Goal: Task Accomplishment & Management: Manage account settings

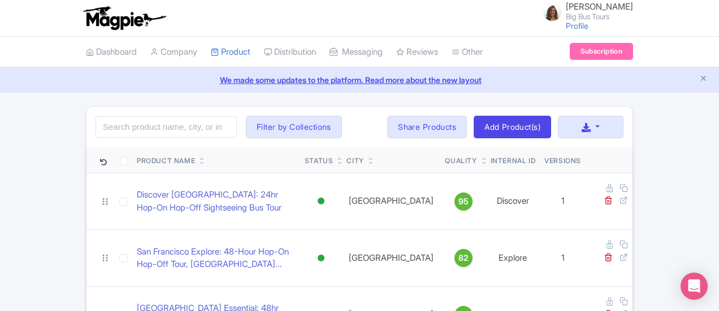
click at [363, 159] on div "City" at bounding box center [354, 161] width 17 height 10
click at [125, 125] on input "search" at bounding box center [166, 126] width 141 height 21
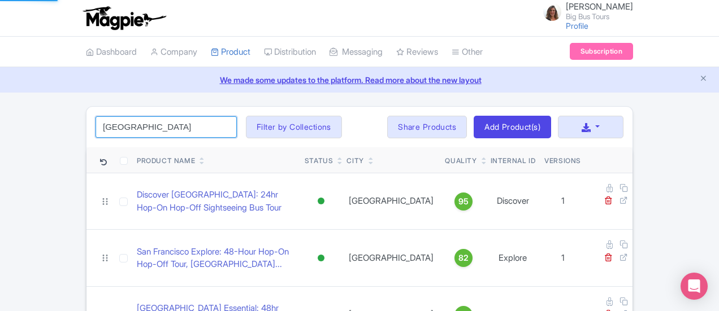
type input "[GEOGRAPHIC_DATA]"
click button "Search" at bounding box center [0, 0] width 0 height 0
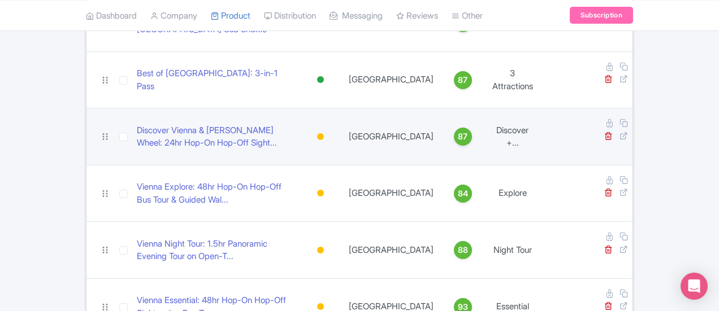
scroll to position [238, 0]
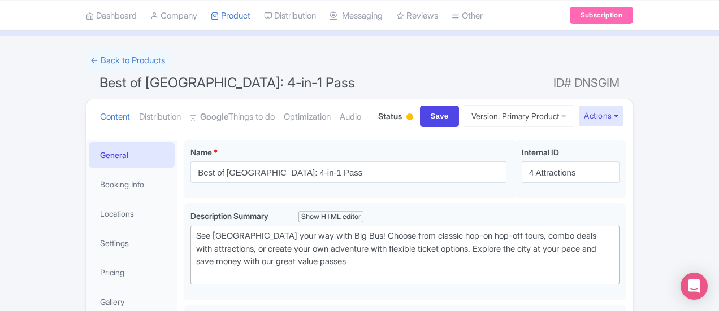
scroll to position [113, 0]
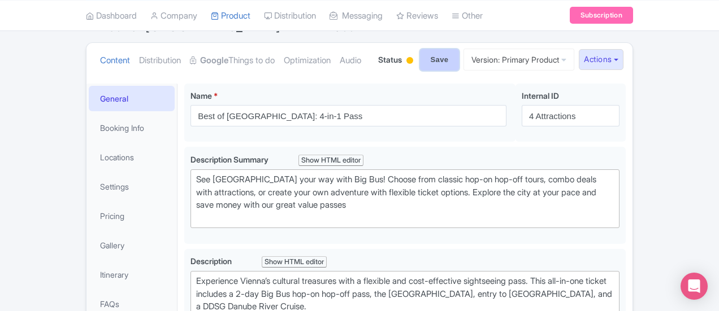
click at [459, 56] on input "Save" at bounding box center [440, 59] width 40 height 21
type input "Saving..."
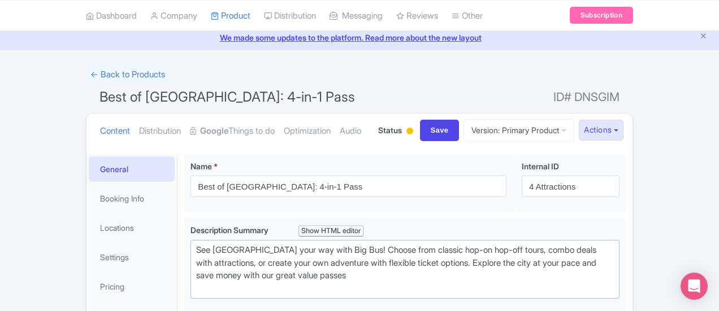
scroll to position [57, 0]
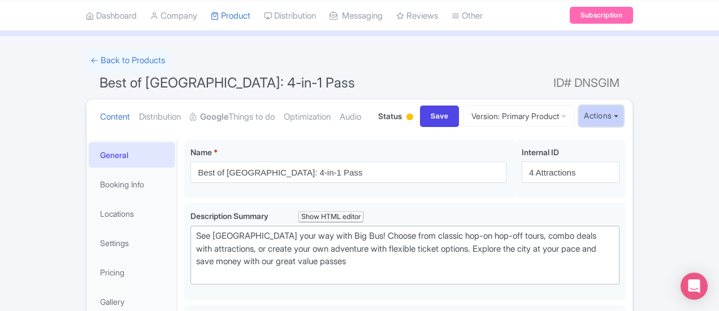
click at [623, 118] on button "Actions" at bounding box center [601, 116] width 45 height 21
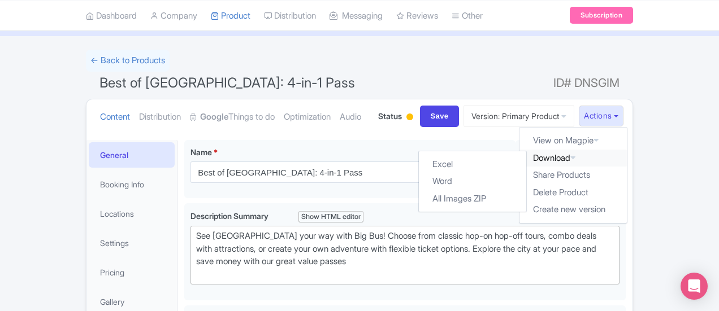
click at [627, 159] on link "Download" at bounding box center [572, 159] width 107 height 18
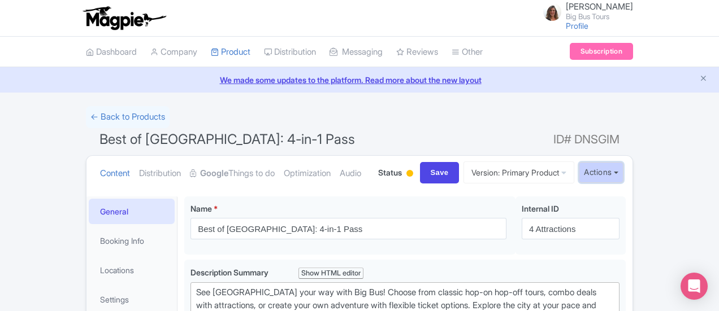
click at [623, 171] on button "Actions" at bounding box center [601, 172] width 45 height 21
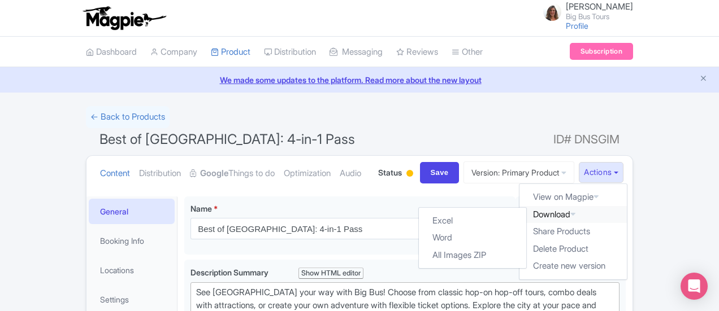
click at [627, 211] on link "Download" at bounding box center [572, 215] width 107 height 18
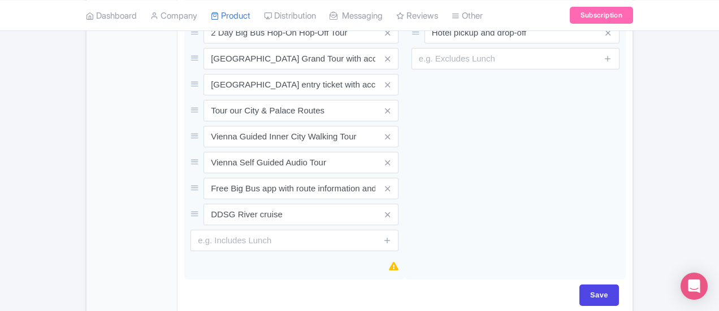
scroll to position [990, 0]
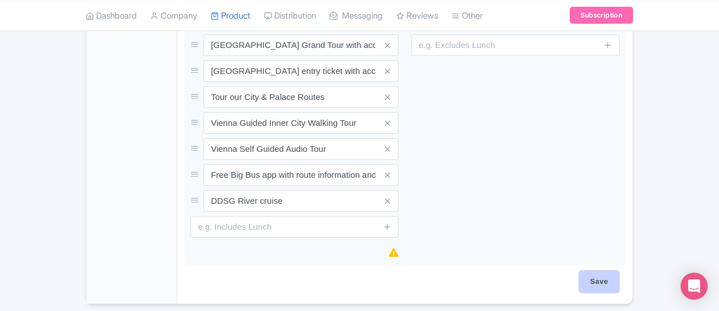
click at [619, 271] on input "Save" at bounding box center [599, 281] width 40 height 21
type input "Saving..."
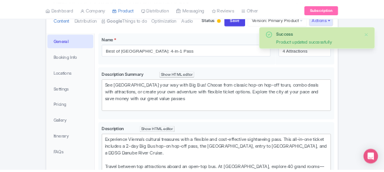
scroll to position [27, 0]
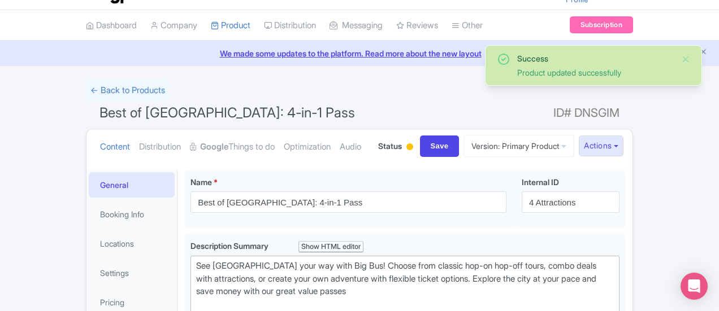
click at [435, 99] on div "← Back to Products" at bounding box center [359, 91] width 547 height 22
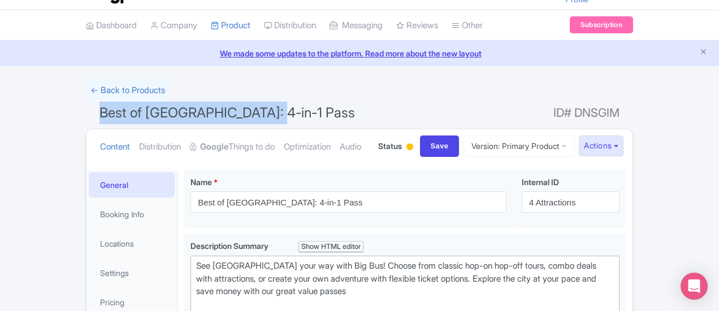
drag, startPoint x: 206, startPoint y: 112, endPoint x: 20, endPoint y: 106, distance: 185.5
click at [86, 106] on h1 "Best of [GEOGRAPHIC_DATA]: 4-in-1 Pass ID# DNSGIM" at bounding box center [359, 115] width 547 height 27
copy span "Best of [GEOGRAPHIC_DATA]: 4-in-1 Pass"
